Goal: Navigation & Orientation: Find specific page/section

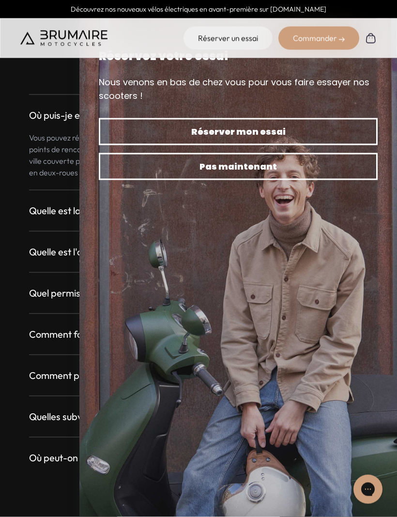
scroll to position [2968, 0]
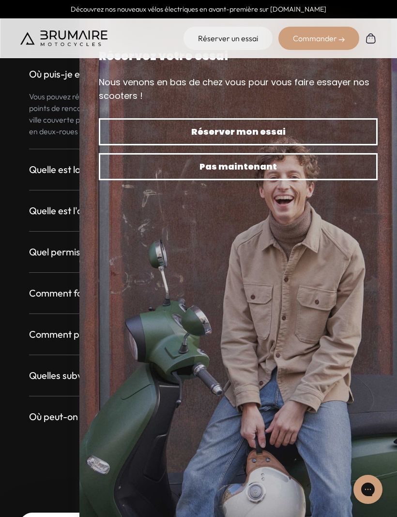
click at [26, 392] on div "Où puis-je essayer mon Brumaire ? + Vous pouvez réserver un essai sur notre sit…" at bounding box center [198, 234] width 357 height 384
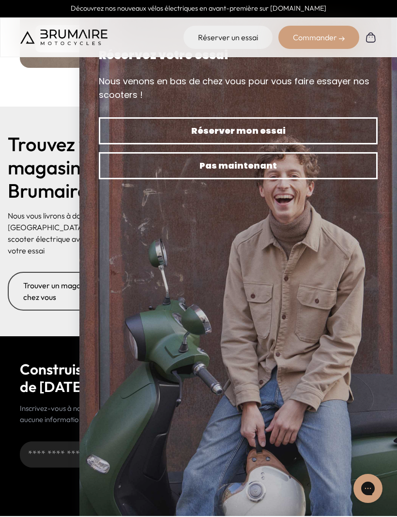
scroll to position [4386, 0]
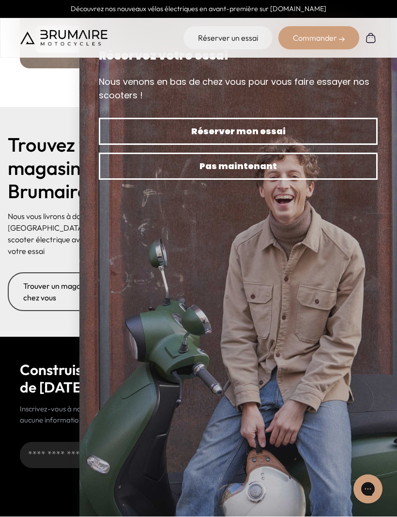
click at [341, 172] on span "Pas maintenant" at bounding box center [238, 167] width 245 height 14
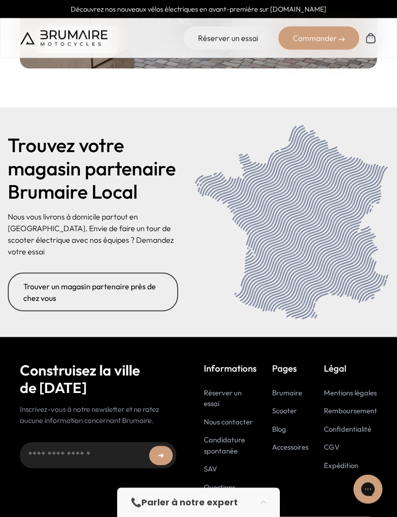
click at [234, 438] on link "Candidature spontanée" at bounding box center [224, 445] width 41 height 20
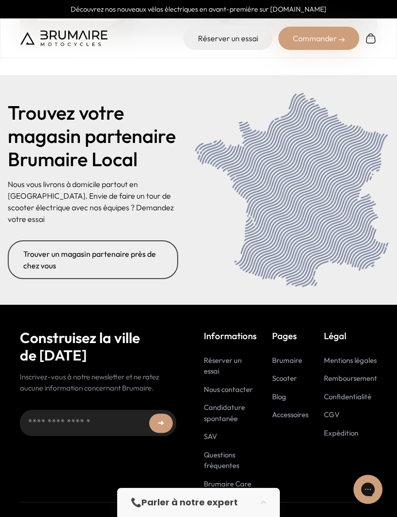
click at [291, 356] on link "Brumaire" at bounding box center [287, 359] width 30 height 9
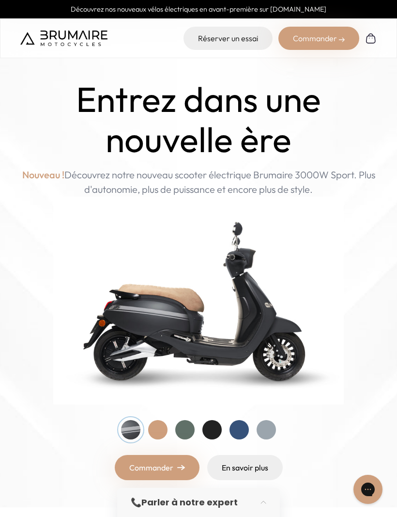
click at [33, 34] on img at bounding box center [63, 38] width 87 height 15
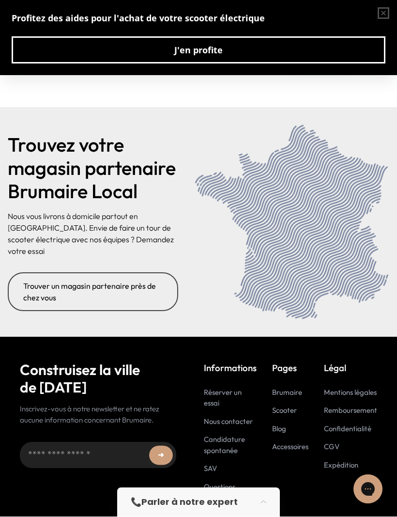
scroll to position [4418, 0]
